Goal: Obtain resource: Download file/media

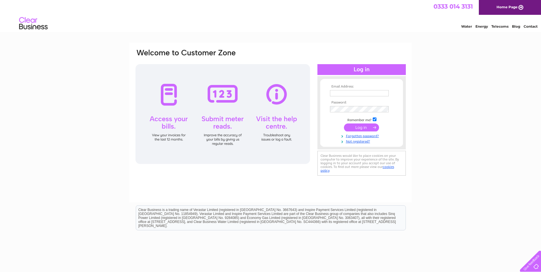
type input "stewart@skelso1.orangehome.co.uk"
click at [359, 128] on input "submit" at bounding box center [361, 128] width 35 height 8
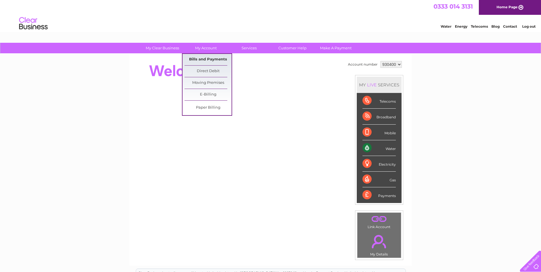
click at [202, 59] on link "Bills and Payments" at bounding box center [208, 59] width 47 height 11
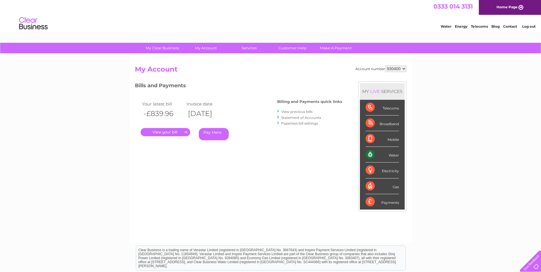
click at [170, 133] on link "." at bounding box center [166, 132] width 50 height 8
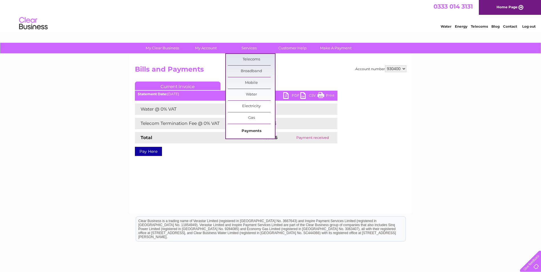
click at [251, 131] on link "Payments" at bounding box center [251, 131] width 47 height 11
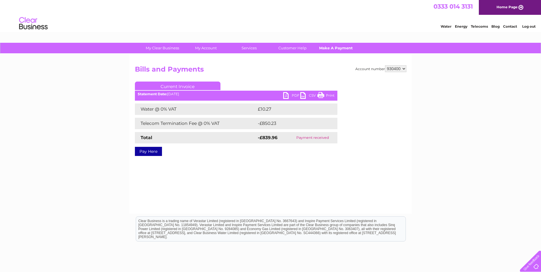
click at [329, 49] on link "Make A Payment" at bounding box center [336, 48] width 47 height 11
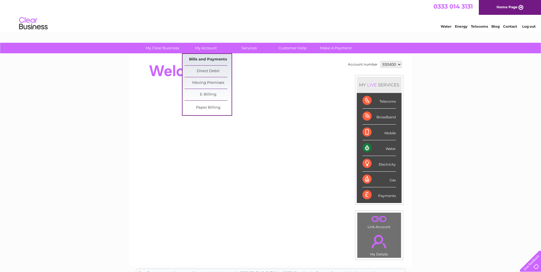
click at [207, 59] on link "Bills and Payments" at bounding box center [208, 59] width 47 height 11
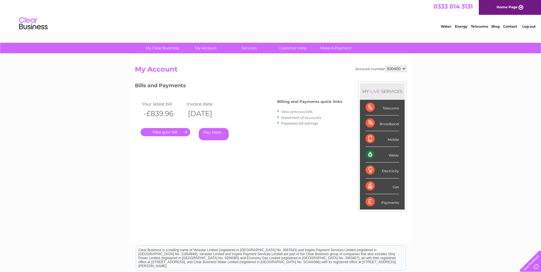
click at [163, 132] on link "." at bounding box center [166, 132] width 50 height 8
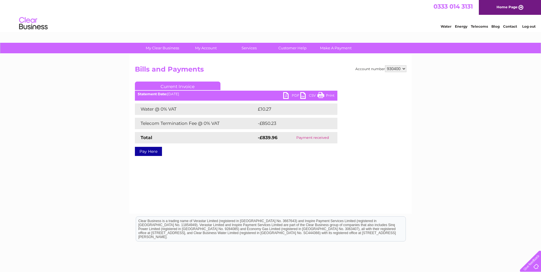
click at [289, 95] on link "PDF" at bounding box center [291, 96] width 17 height 8
